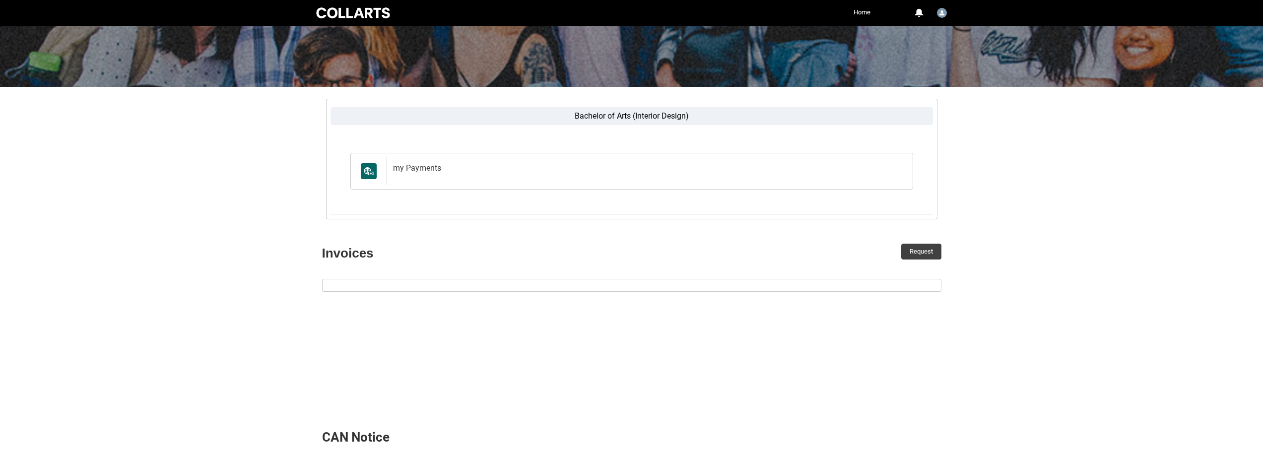
scroll to position [99, 0]
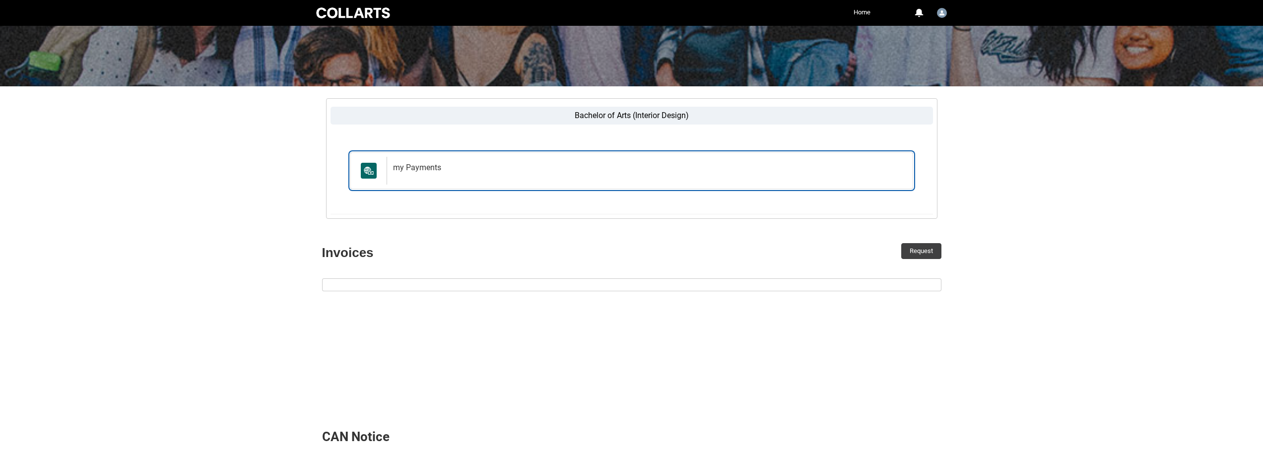
click at [440, 174] on div "my Payments" at bounding box center [648, 171] width 522 height 28
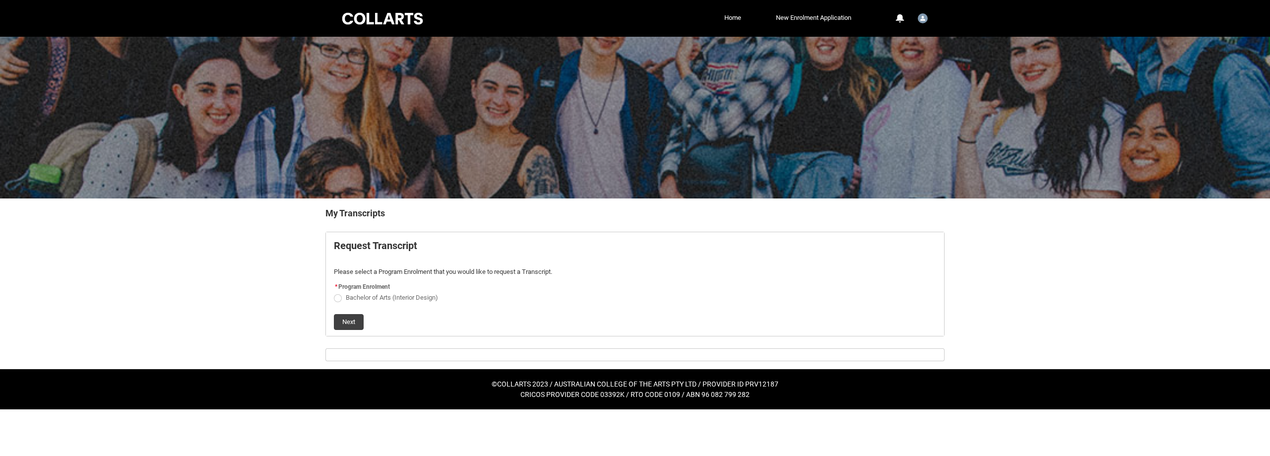
click at [357, 300] on span "Bachelor of Arts (Interior Design)" at bounding box center [392, 297] width 92 height 7
click at [334, 292] on input "Bachelor of Arts (Interior Design)" at bounding box center [333, 292] width 0 height 0
radio input "true"
click at [350, 325] on button "Next" at bounding box center [349, 322] width 30 height 16
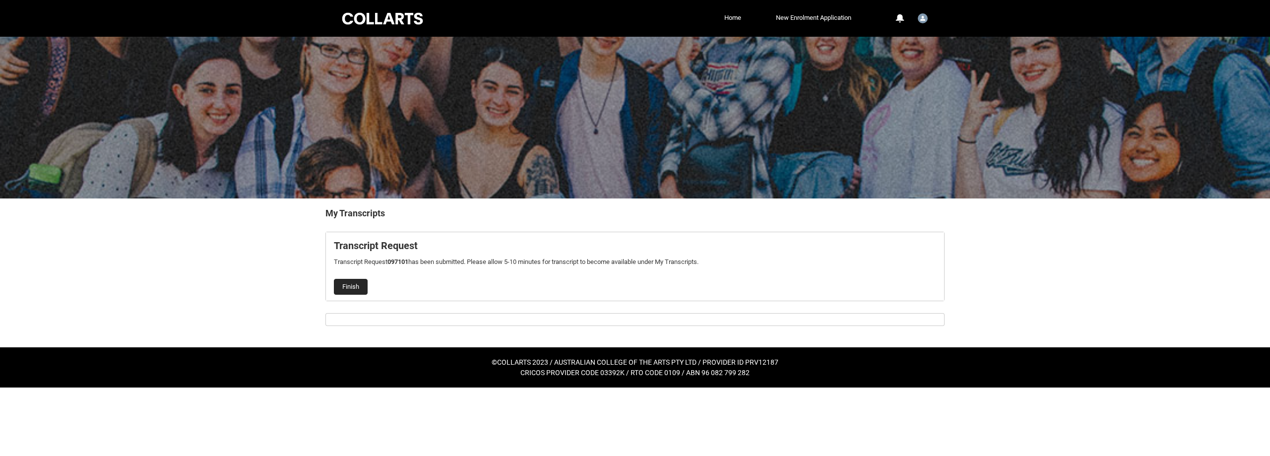
click at [362, 288] on button "Finish" at bounding box center [351, 287] width 34 height 16
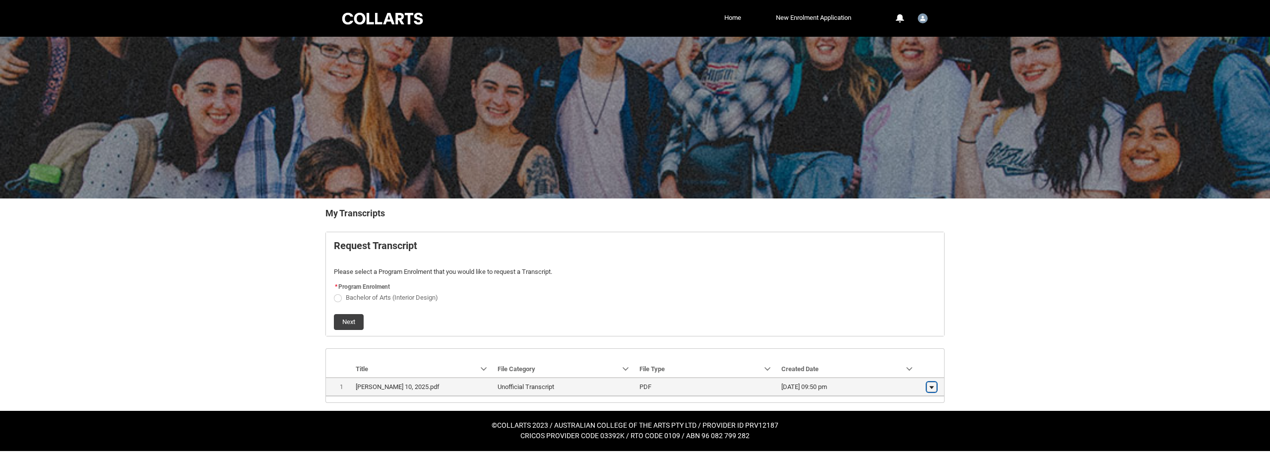
click at [931, 390] on lightning-primitive-icon "button" at bounding box center [932, 387] width 6 height 7
click at [908, 381] on span "Download" at bounding box center [909, 384] width 27 height 9
